Goal: Information Seeking & Learning: Find specific page/section

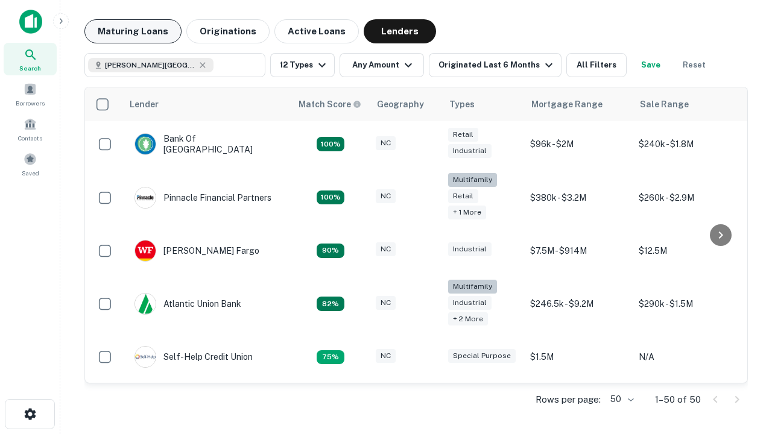
click at [133, 31] on button "Maturing Loans" at bounding box center [132, 31] width 97 height 24
